Goal: Find specific page/section: Find specific page/section

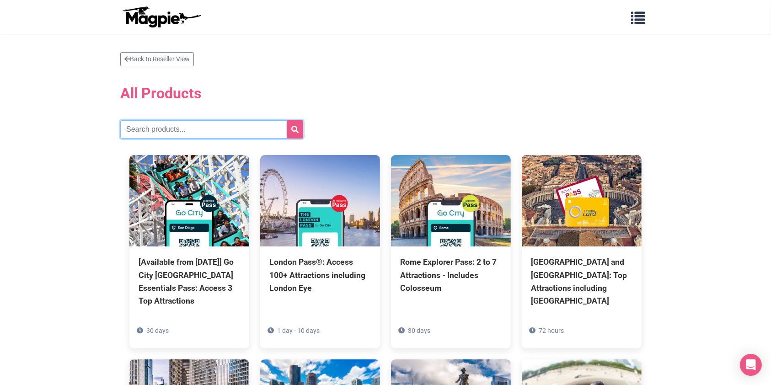
click at [187, 127] on input "text" at bounding box center [211, 129] width 183 height 18
type input "[GEOGRAPHIC_DATA]"
click at [287, 120] on button "submit" at bounding box center [295, 129] width 16 height 18
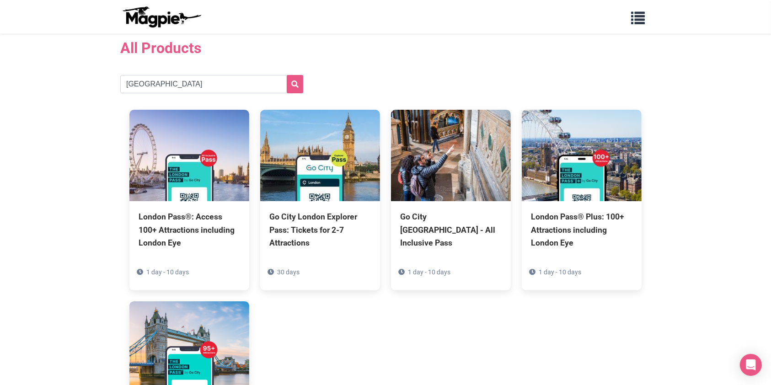
scroll to position [122, 0]
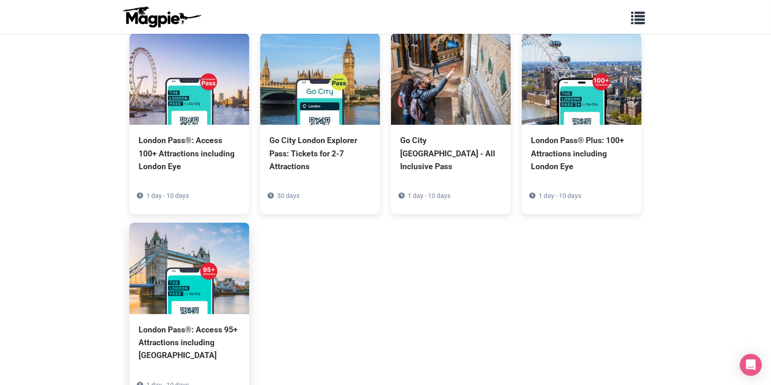
click at [172, 287] on img at bounding box center [189, 269] width 120 height 92
